Goal: Check status: Check status

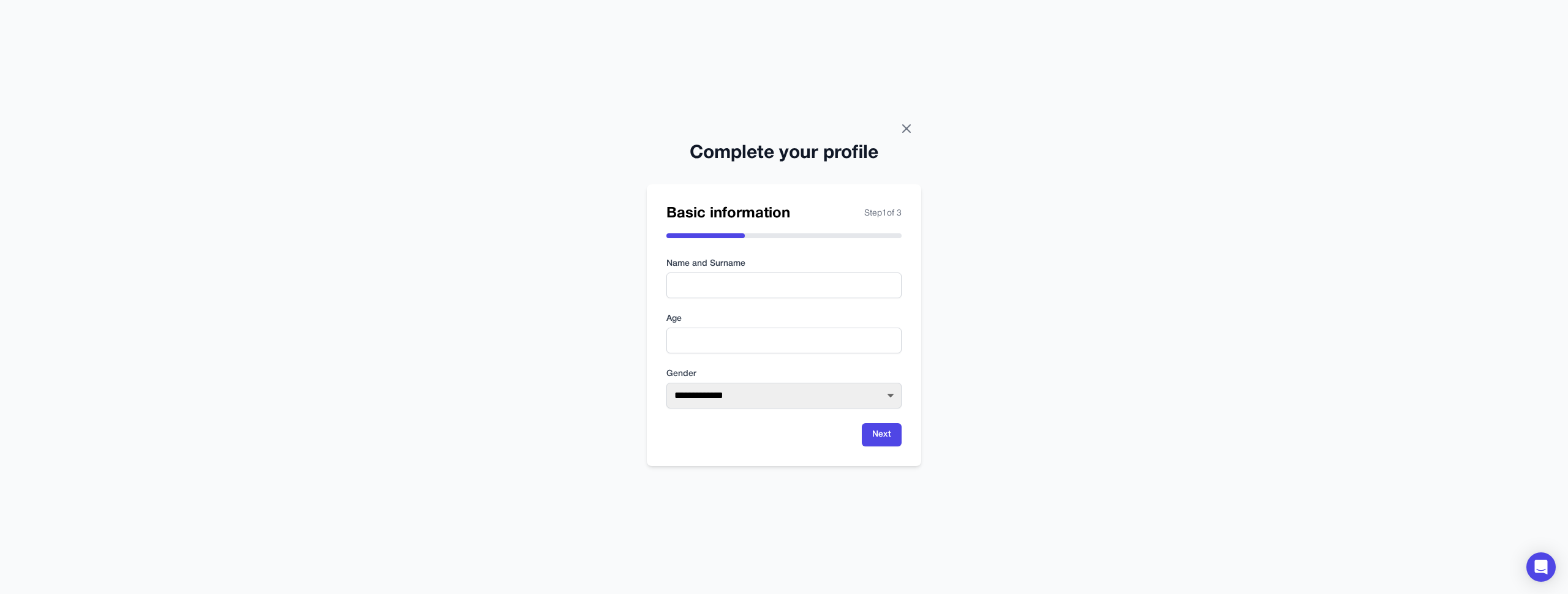
click at [906, 123] on icon at bounding box center [907, 129] width 15 height 15
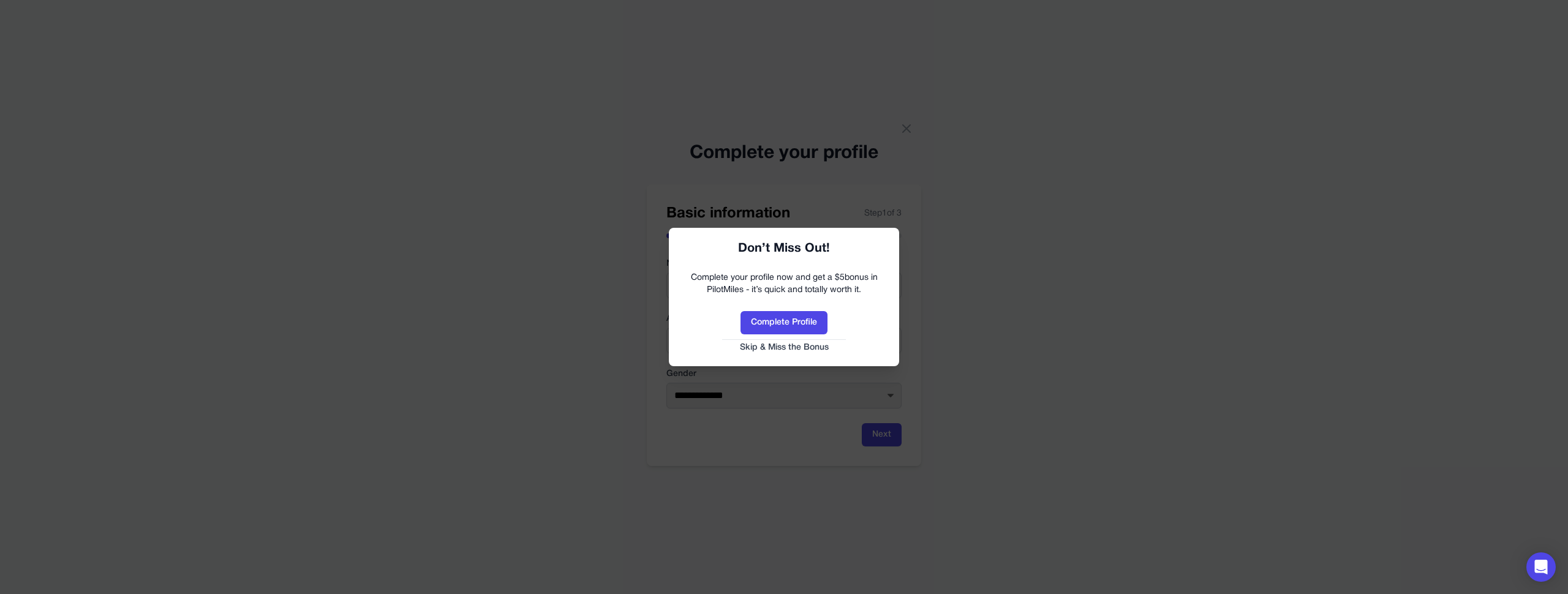
click at [782, 348] on button "Skip & Miss the Bonus" at bounding box center [784, 348] width 205 height 13
click at [794, 344] on html "**********" at bounding box center [784, 297] width 1568 height 594
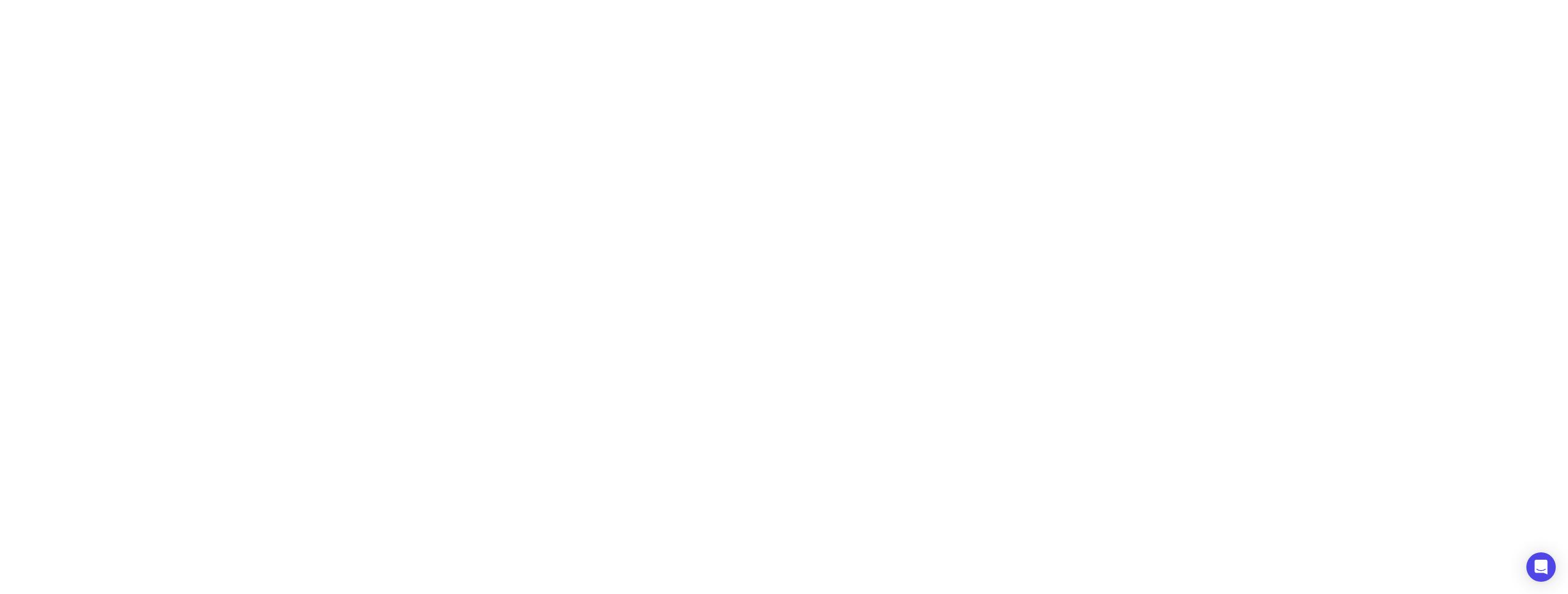
click at [784, 0] on html "**********" at bounding box center [784, 0] width 1568 height 0
drag, startPoint x: 783, startPoint y: 351, endPoint x: 751, endPoint y: 371, distance: 37.7
click at [781, 0] on html "**********" at bounding box center [784, 0] width 1568 height 0
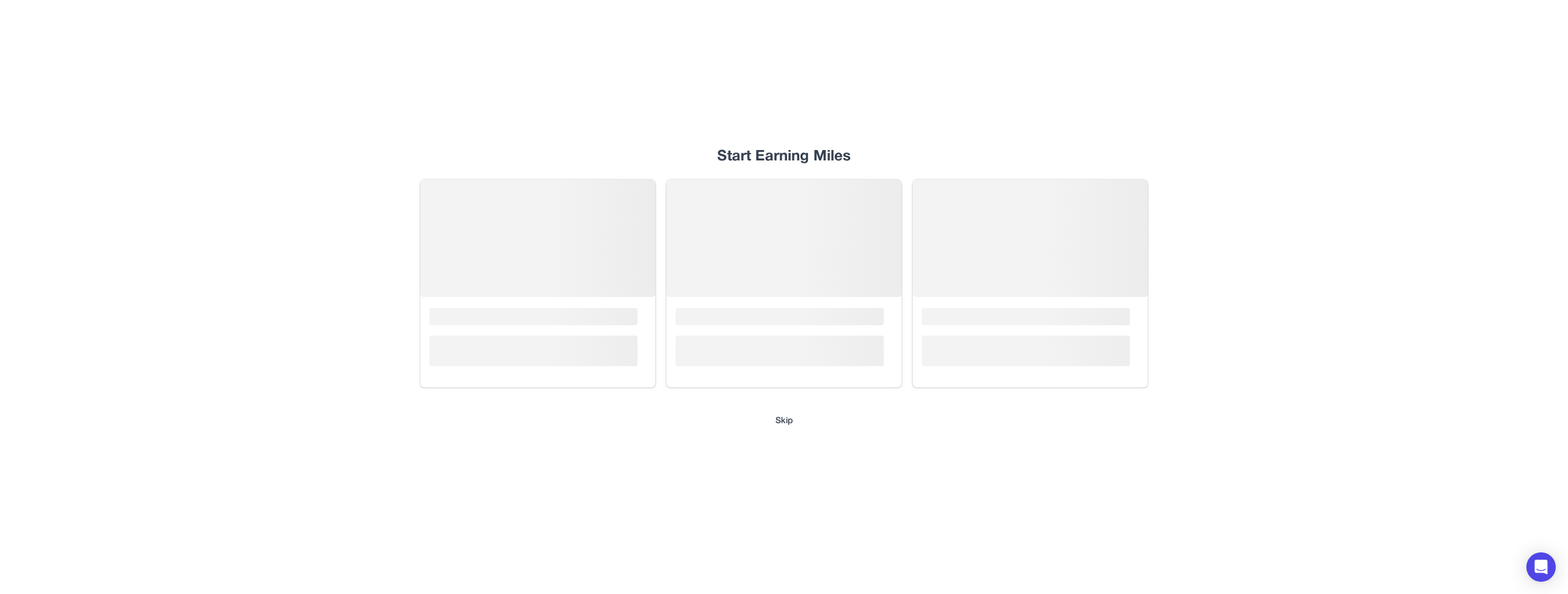
click at [771, 414] on div "Start Earning Miles Loading... Loading... Loading... Skip" at bounding box center [783, 297] width 784 height 594
click at [781, 419] on button "Skip" at bounding box center [784, 421] width 18 height 13
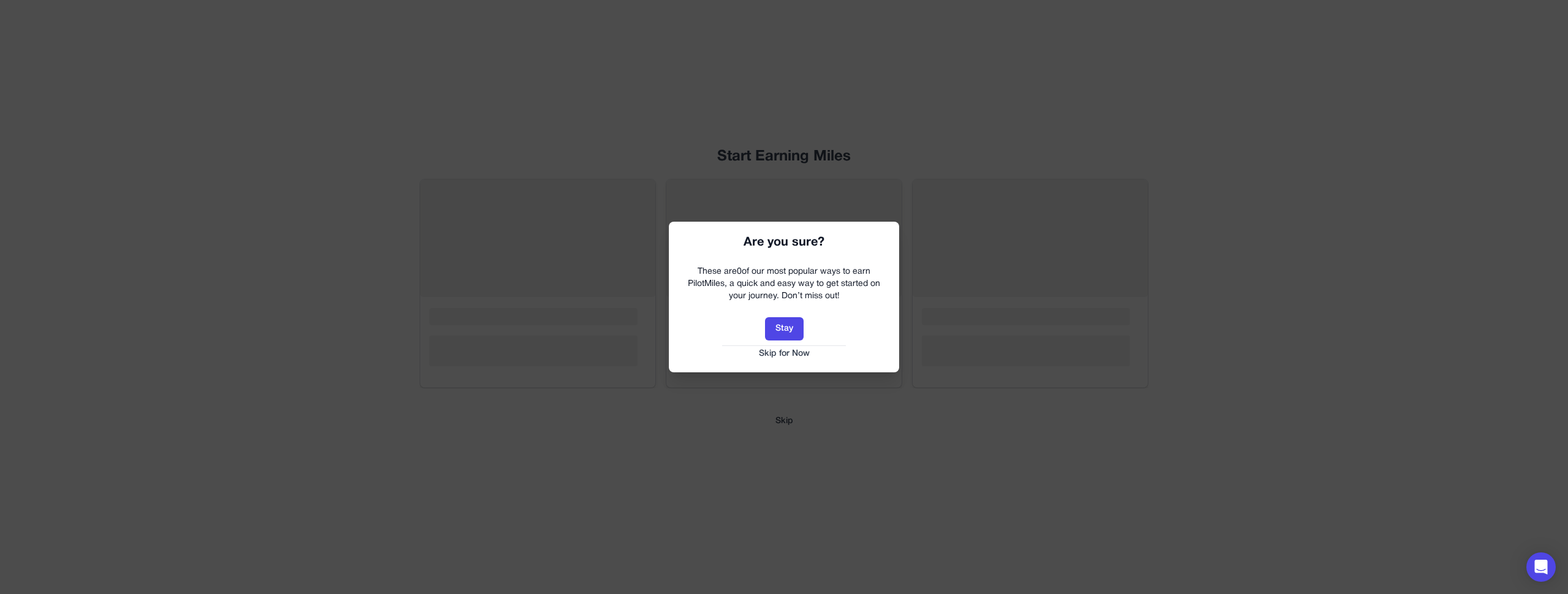
click at [794, 358] on button "Skip for Now" at bounding box center [784, 354] width 205 height 13
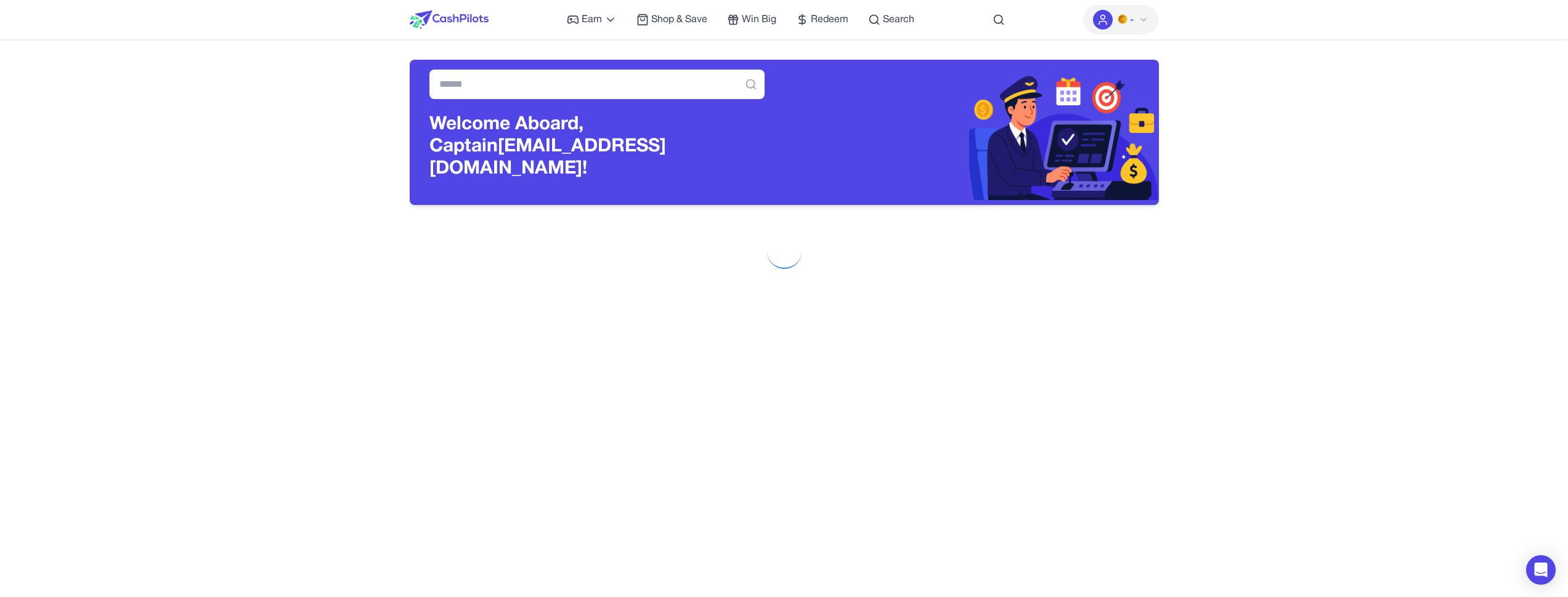
click at [1141, 12] on button "-" at bounding box center [1120, 19] width 75 height 29
drag, startPoint x: 1198, startPoint y: 15, endPoint x: 1115, endPoint y: 30, distance: 84.3
click at [1196, 15] on nav "Earn Play Games Enjoy fun games and earn Try New App Test new app for rewards T…" at bounding box center [784, 20] width 1568 height 40
click at [1115, 30] on button "-" at bounding box center [1120, 19] width 75 height 29
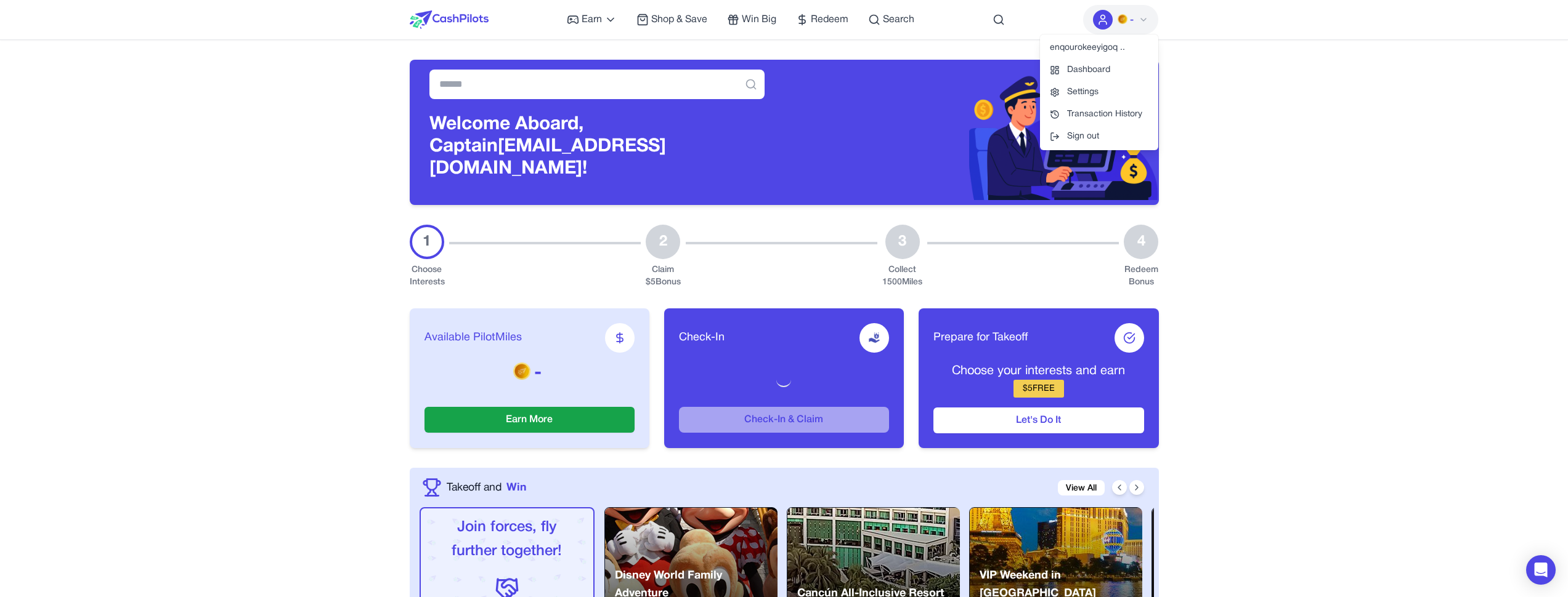
click at [1232, 29] on nav "Earn Play Games Enjoy fun games and earn Try New App Test new app for rewards T…" at bounding box center [784, 20] width 1568 height 40
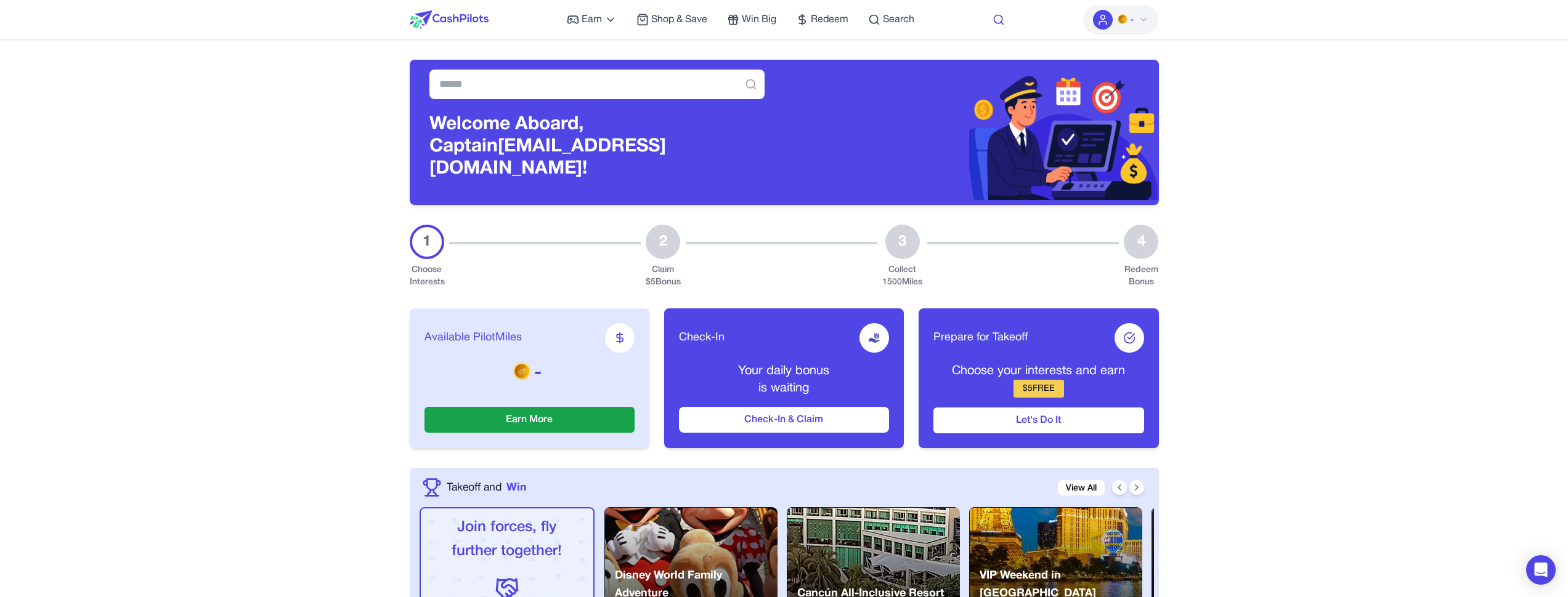
drag, startPoint x: 1180, startPoint y: 25, endPoint x: 995, endPoint y: 15, distance: 185.3
click at [999, 8] on nav "Earn Play Games Enjoy fun games and earn Try New App Test new app for rewards T…" at bounding box center [784, 20] width 1568 height 40
drag, startPoint x: 1468, startPoint y: 189, endPoint x: 1434, endPoint y: 190, distance: 34.0
click at [1141, 24] on button "-" at bounding box center [1120, 19] width 75 height 29
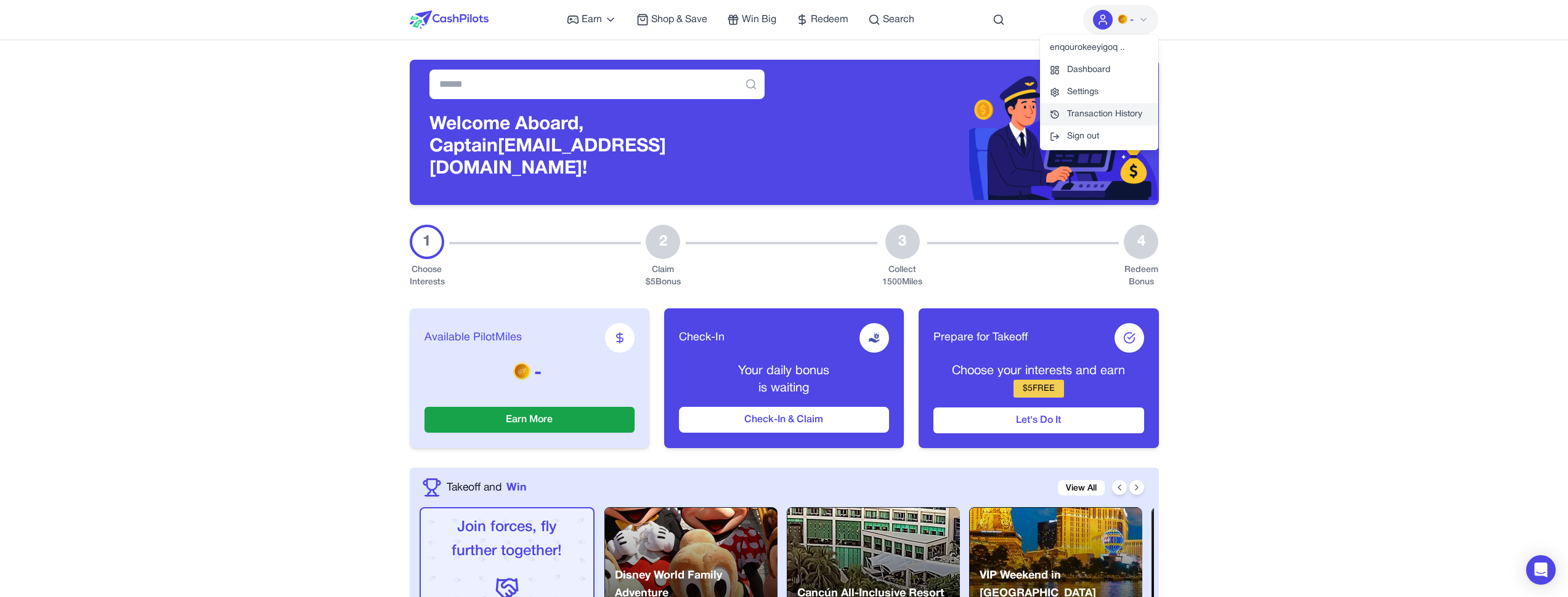
click at [1125, 111] on link "Transaction History" at bounding box center [1099, 114] width 118 height 22
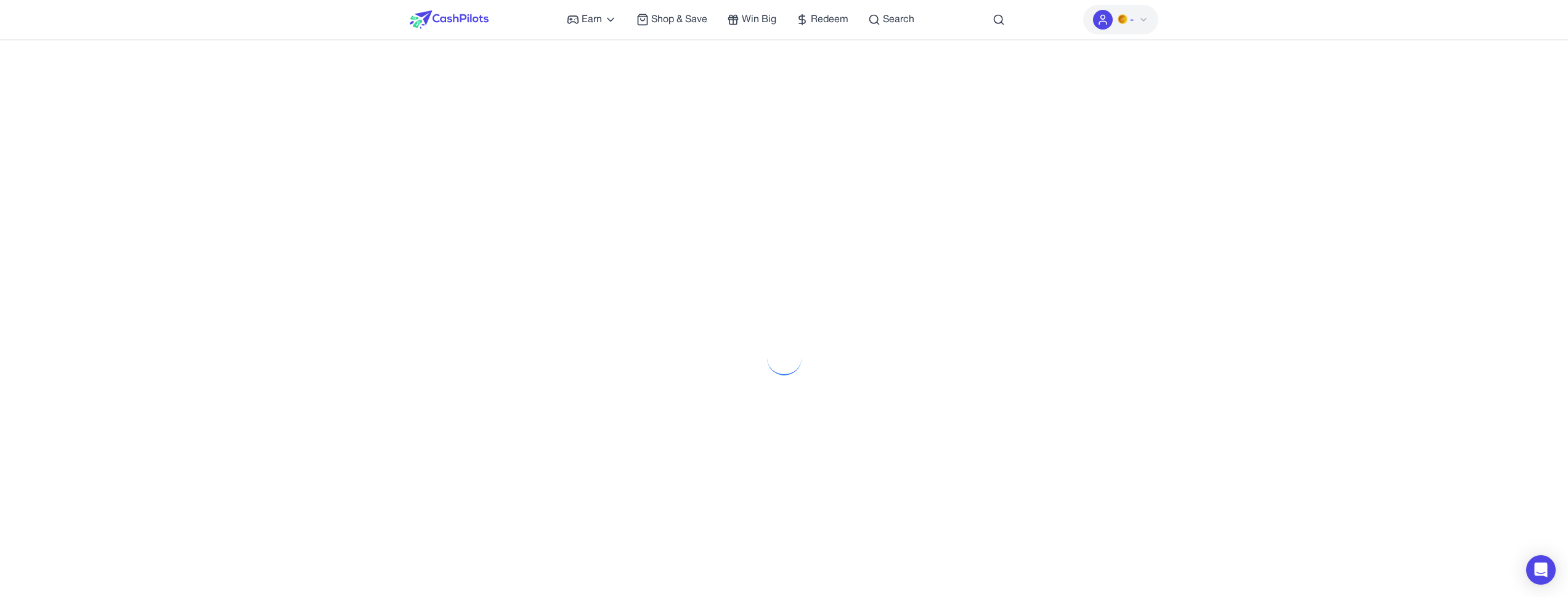
click at [1469, 190] on div "Earn Play Games Enjoy fun games and earn Try New App Test new app for rewards T…" at bounding box center [784, 490] width 1568 height 982
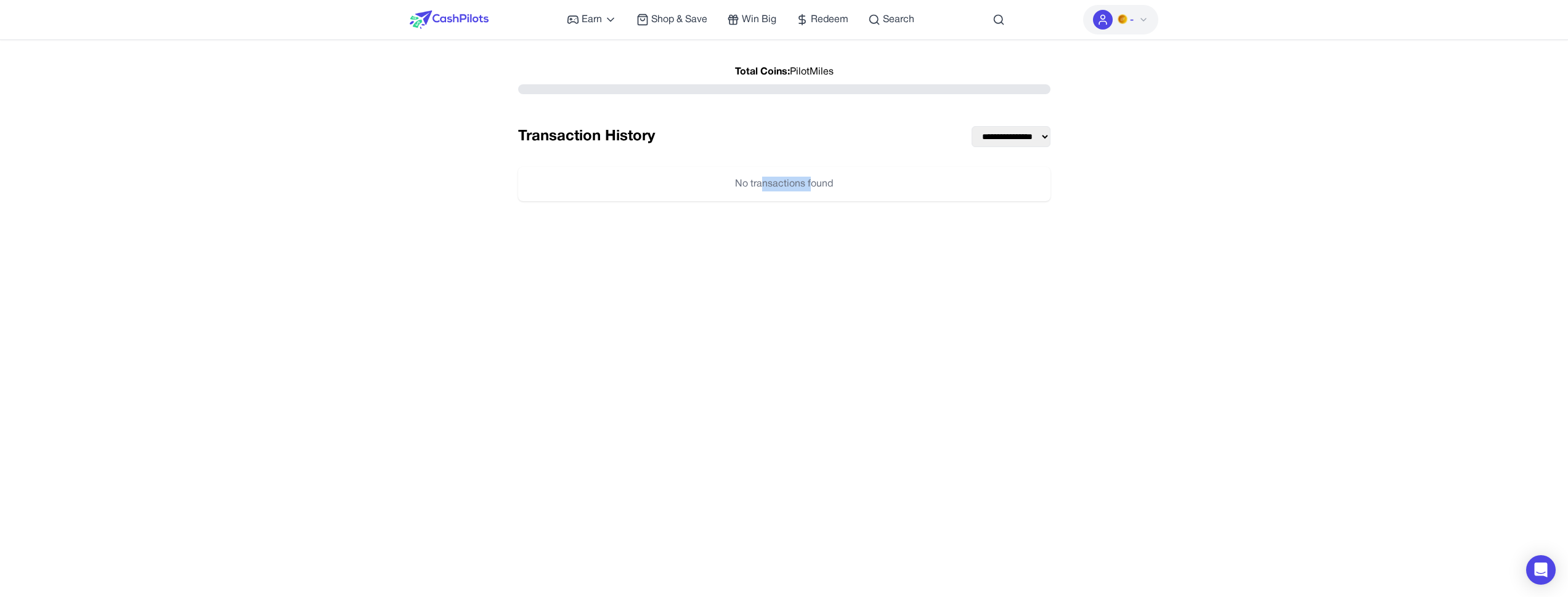
drag, startPoint x: 812, startPoint y: 181, endPoint x: 763, endPoint y: 179, distance: 49.0
click at [763, 179] on div "No transactions found" at bounding box center [784, 184] width 532 height 34
drag, startPoint x: 756, startPoint y: 181, endPoint x: 801, endPoint y: 181, distance: 45.0
click at [800, 181] on div "No transactions found" at bounding box center [784, 184] width 532 height 34
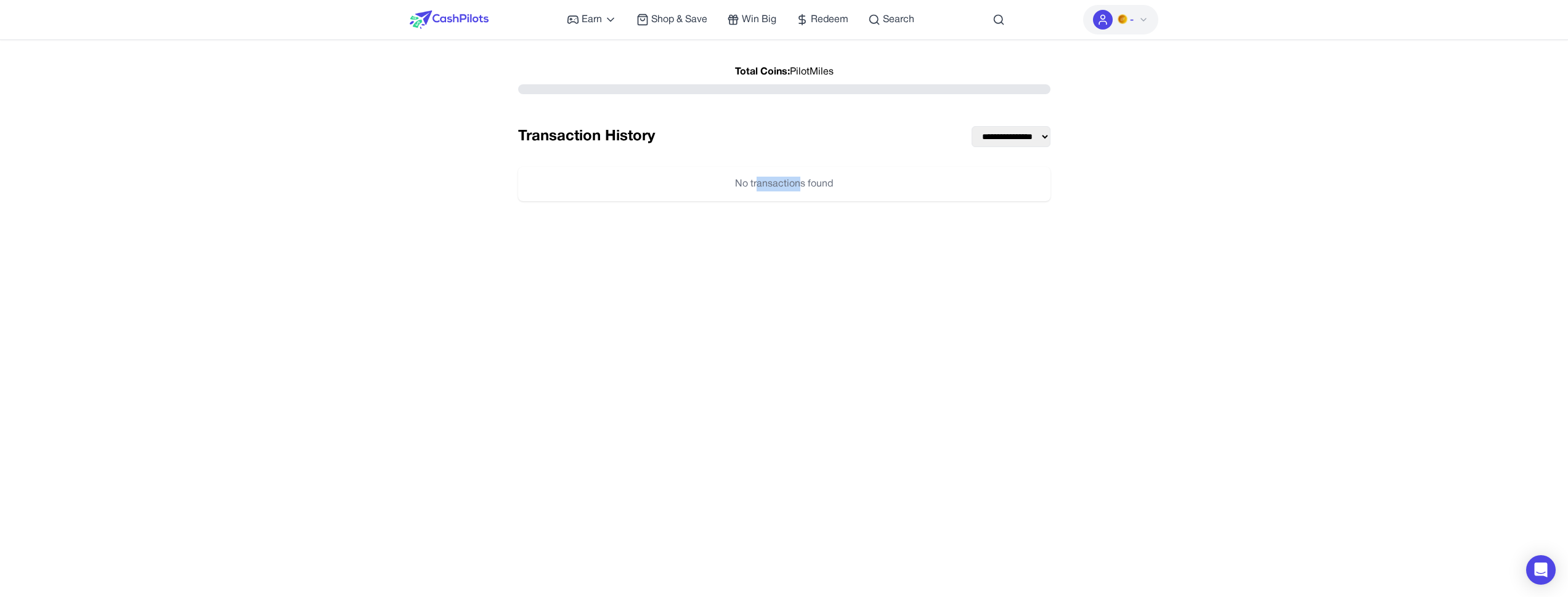
drag, startPoint x: 801, startPoint y: 181, endPoint x: 790, endPoint y: 179, distance: 11.2
click at [801, 181] on div "No transactions found" at bounding box center [784, 184] width 532 height 34
click at [1104, 50] on div "**********" at bounding box center [784, 490] width 1568 height 982
click at [485, 36] on div at bounding box center [449, 19] width 79 height 39
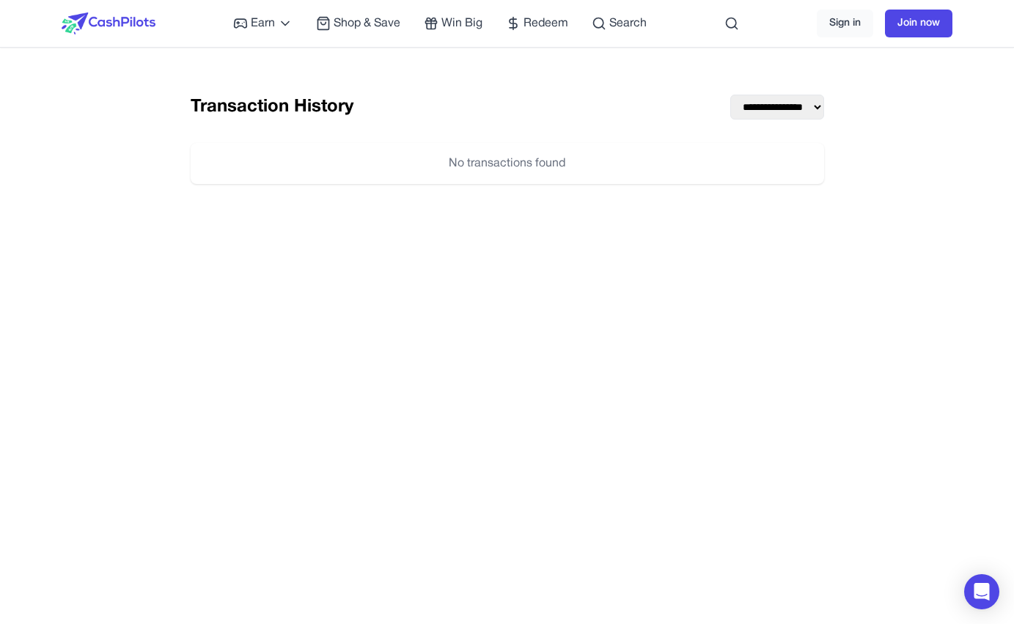
click at [651, 62] on div "**********" at bounding box center [507, 541] width 1014 height 1082
click at [111, 11] on div at bounding box center [109, 23] width 94 height 47
click at [109, 18] on img at bounding box center [109, 23] width 94 height 22
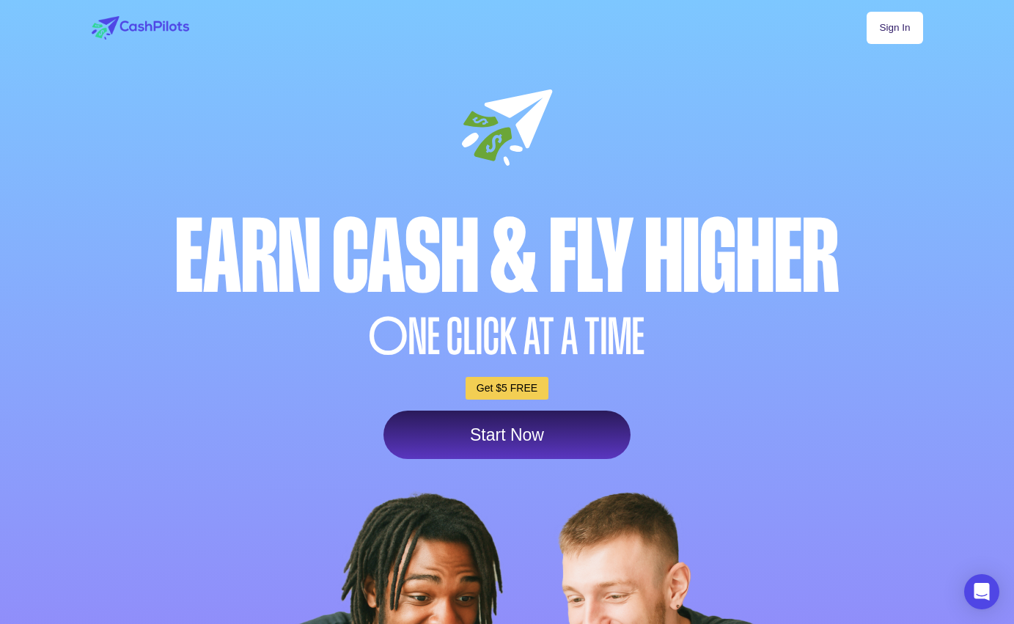
click at [904, 29] on link "Sign In" at bounding box center [895, 28] width 56 height 32
